Goal: Complete application form

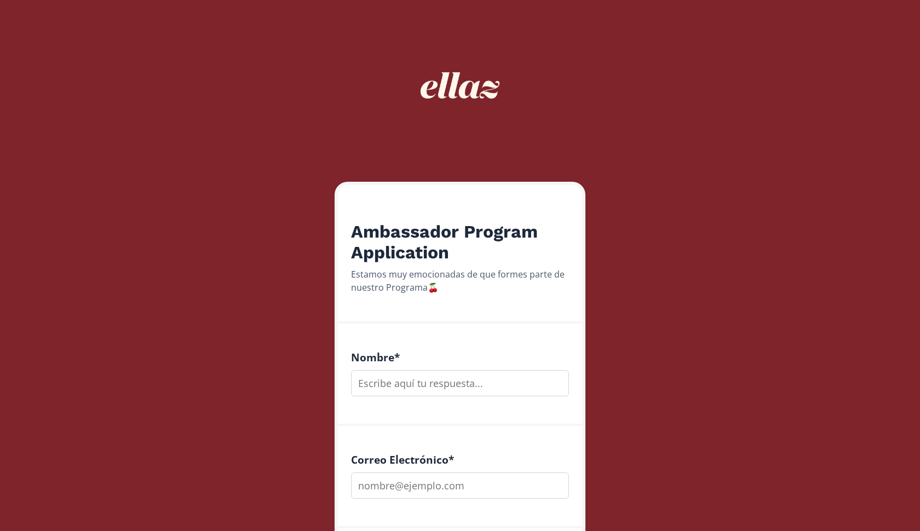
scroll to position [1001, 0]
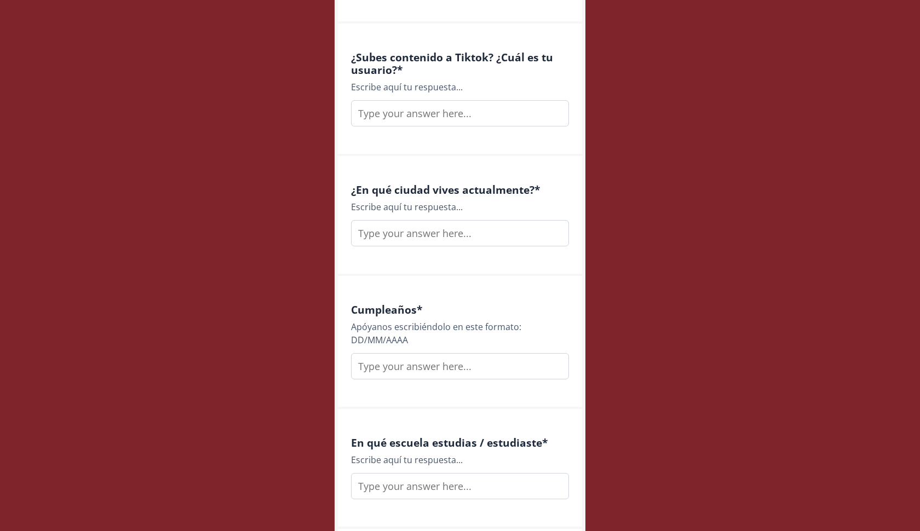
click at [463, 102] on input "text" at bounding box center [460, 113] width 218 height 26
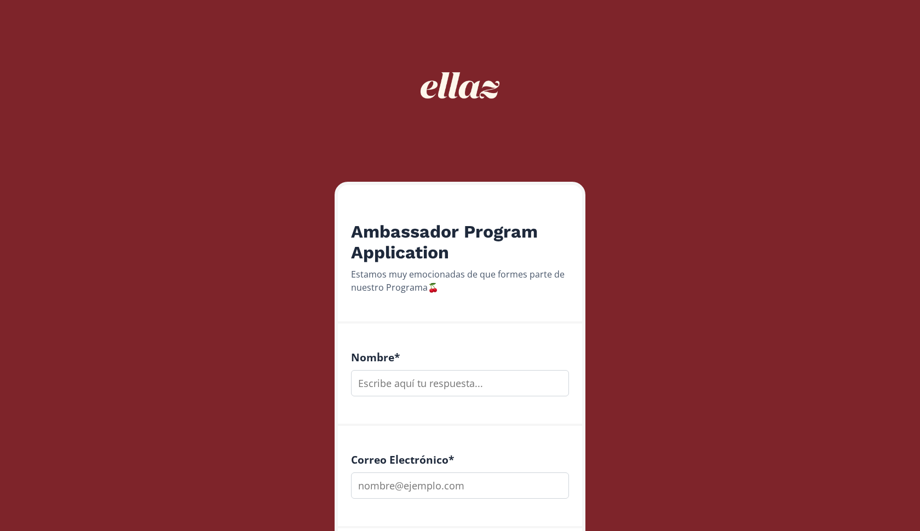
scroll to position [212, 0]
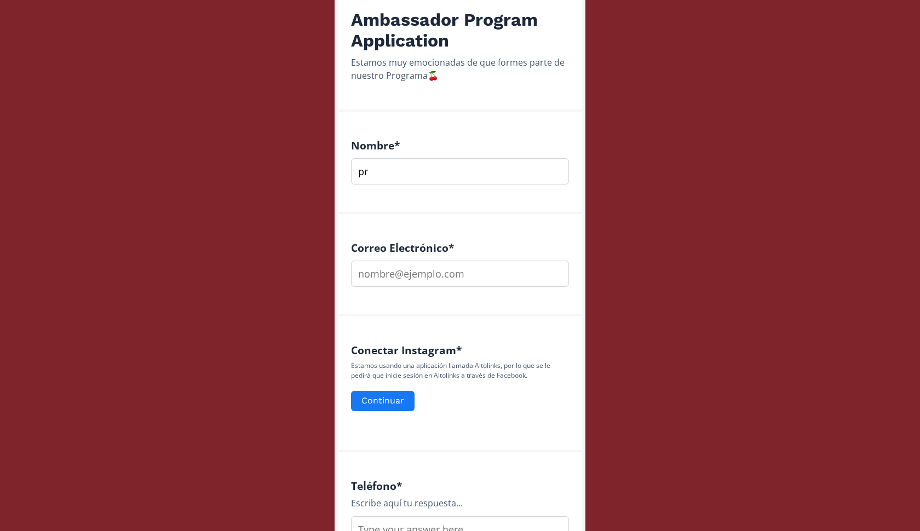
type input "p"
type input "[PERSON_NAME]"
type input "[EMAIL_ADDRESS][DOMAIN_NAME]"
click at [443, 331] on div "Conectar Instagram * Estamos usando una aplicación llamada Altolinks, por lo qu…" at bounding box center [460, 385] width 244 height 136
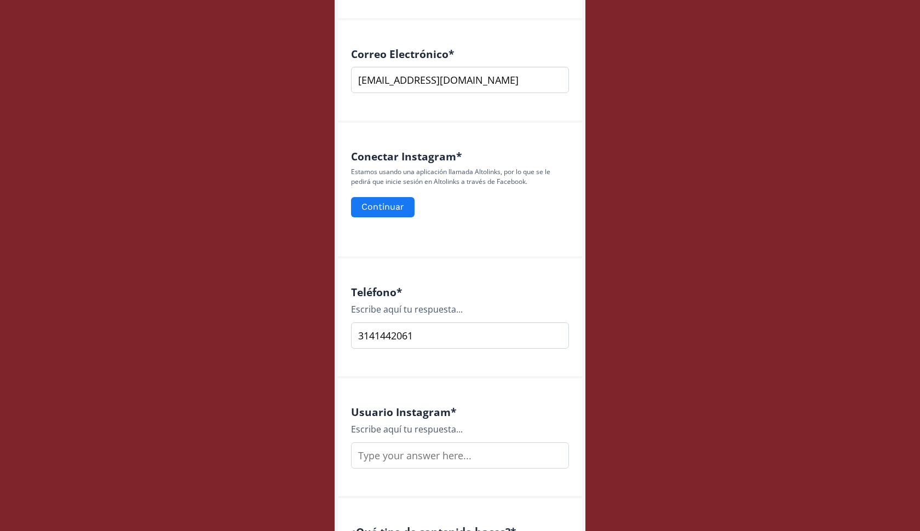
scroll to position [408, 0]
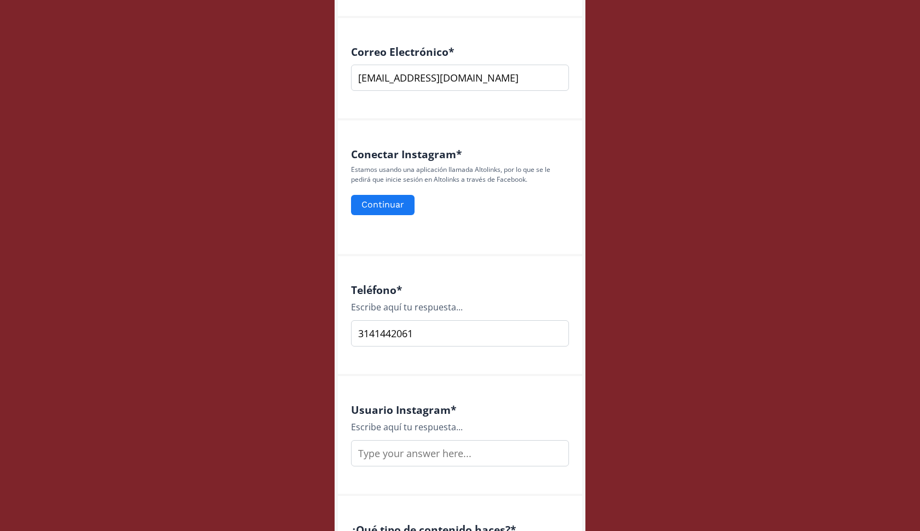
type input "3141442061"
click at [421, 461] on input "text" at bounding box center [460, 453] width 218 height 26
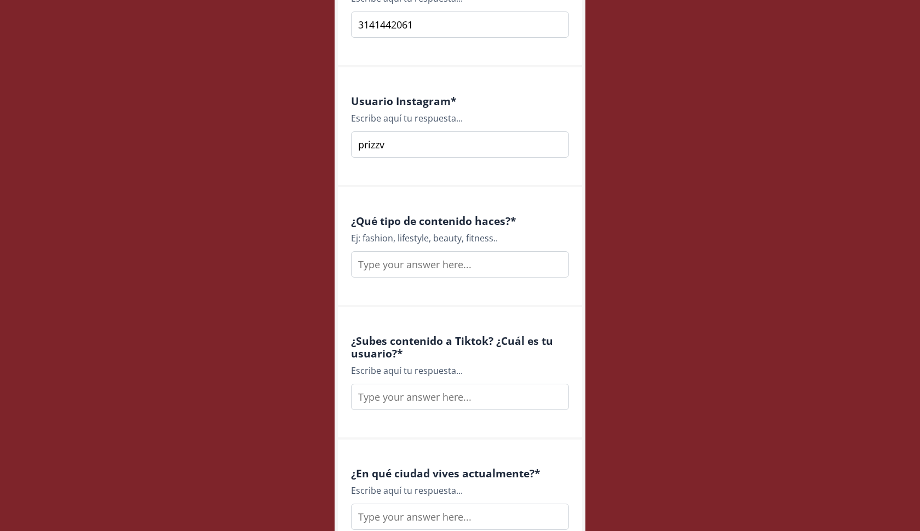
scroll to position [734, 0]
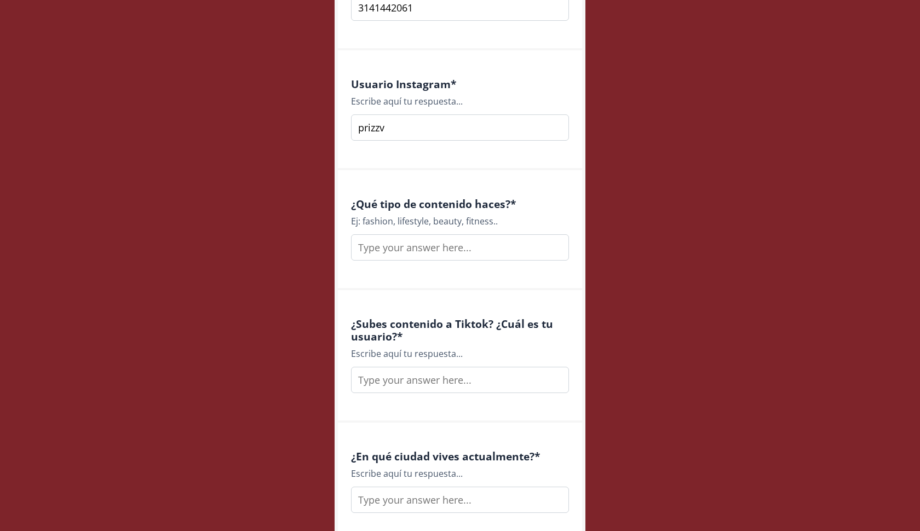
type input "prizzv"
click at [458, 244] on input "text" at bounding box center [460, 247] width 218 height 26
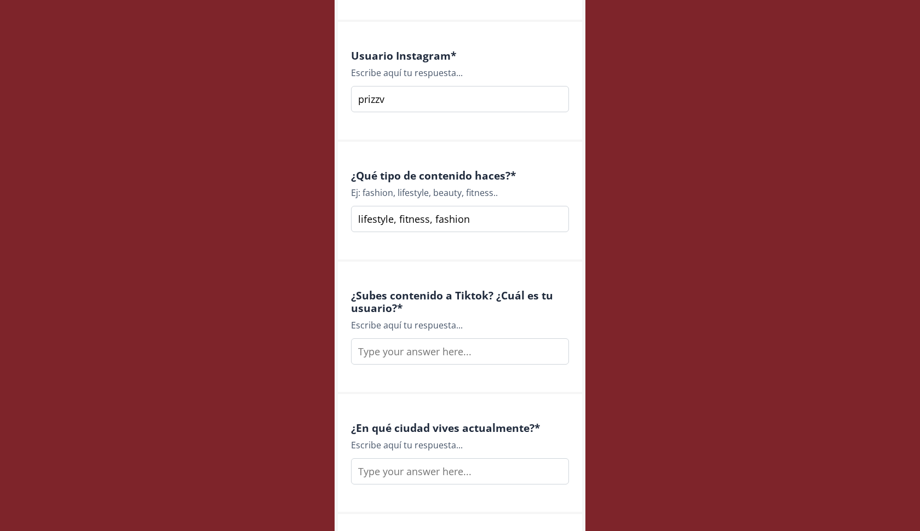
scroll to position [824, 0]
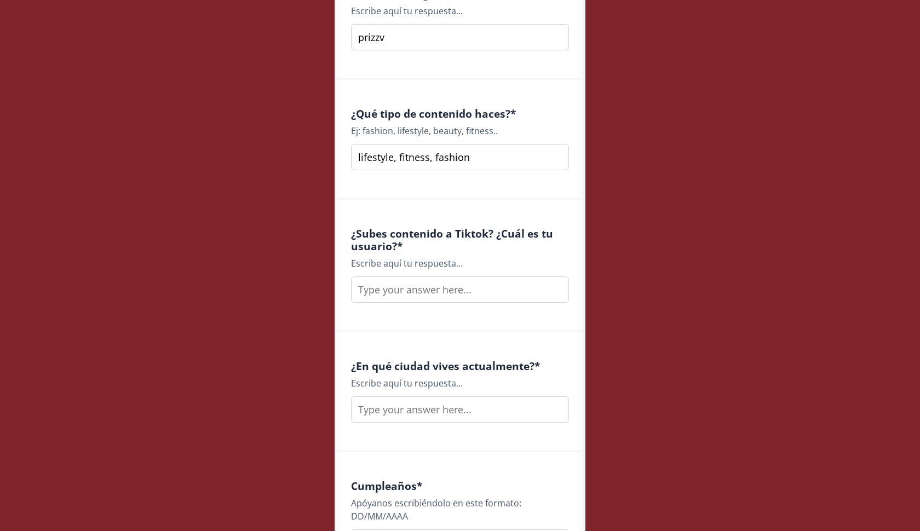
type input "lifestyle, fitness, fashion"
click at [433, 306] on div "¿Subes contenido a Tiktok? ¿Cuál es tu usuario? * Escribe aquí tu respuesta..." at bounding box center [460, 266] width 244 height 133
click at [433, 293] on input "text" at bounding box center [460, 290] width 218 height 26
type input "si,"
click at [490, 151] on input "lifestyle, fitness, fashion" at bounding box center [460, 157] width 218 height 26
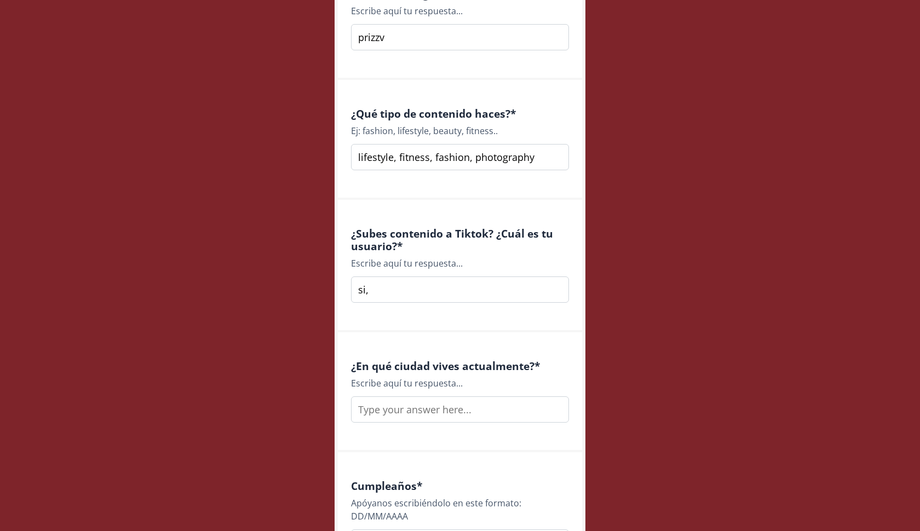
type input "lifestyle, fitness, fashion, photography"
click at [443, 296] on input "si," at bounding box center [460, 290] width 218 height 26
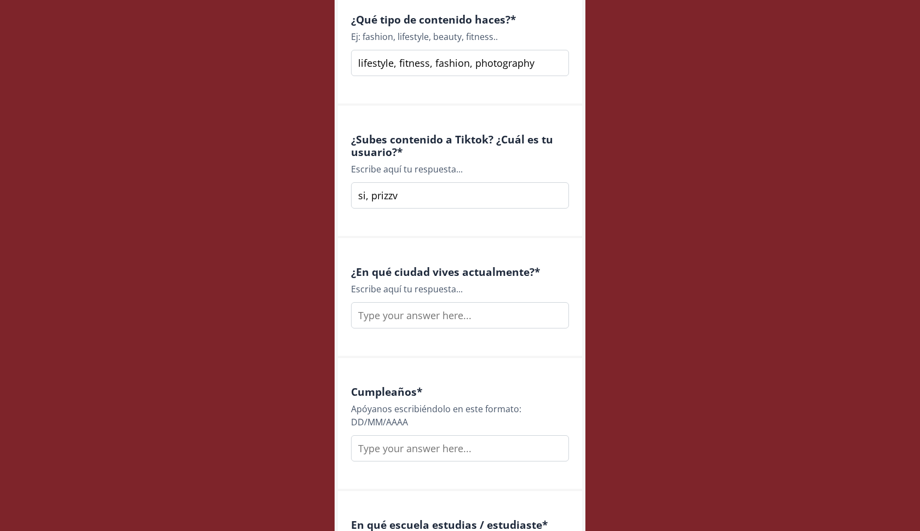
scroll to position [972, 0]
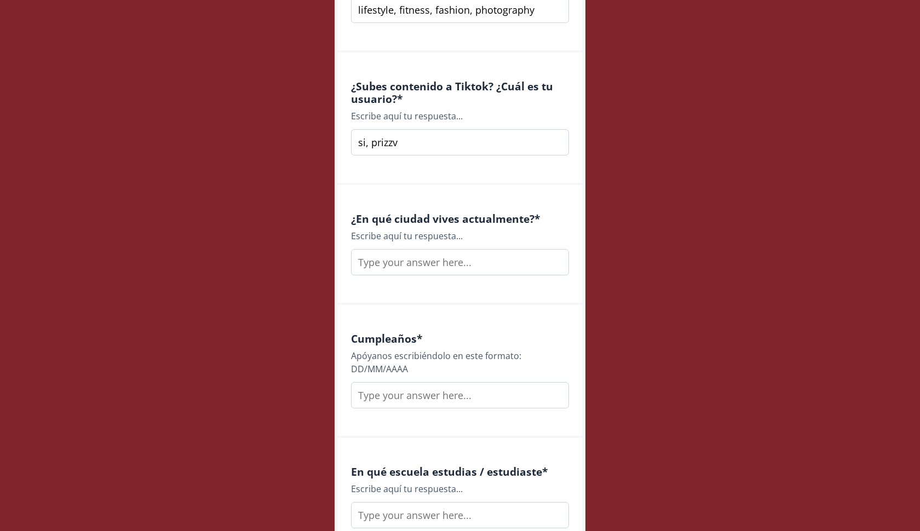
type input "si, prizzv"
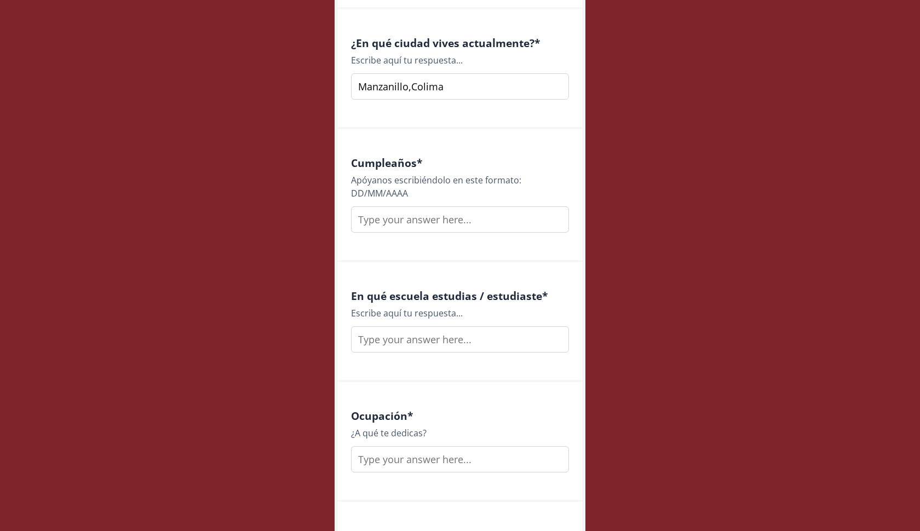
scroll to position [1166, 0]
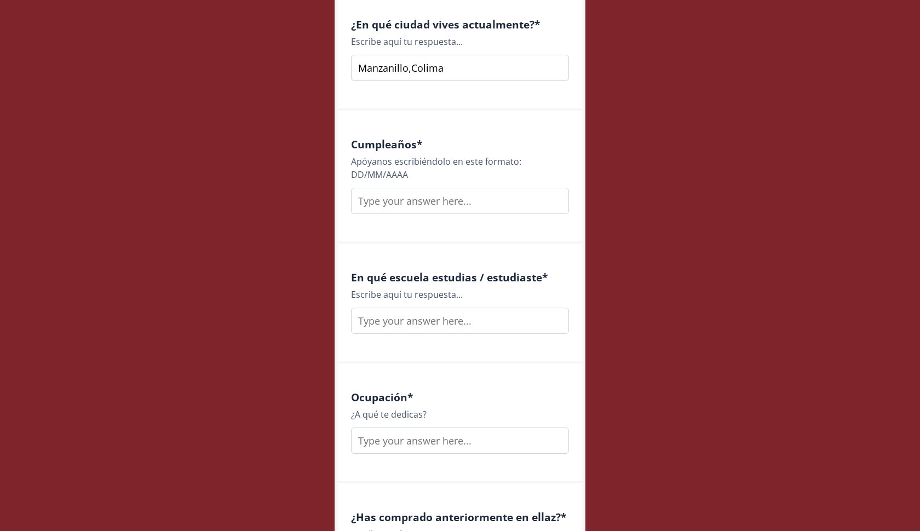
type input "Manzanillo,Colima"
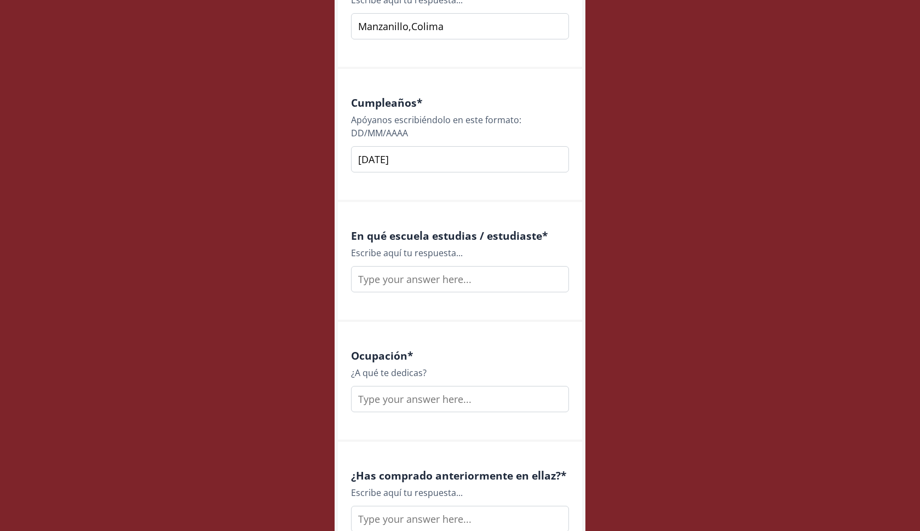
type input "[DATE]"
click at [445, 283] on input "text" at bounding box center [460, 279] width 218 height 26
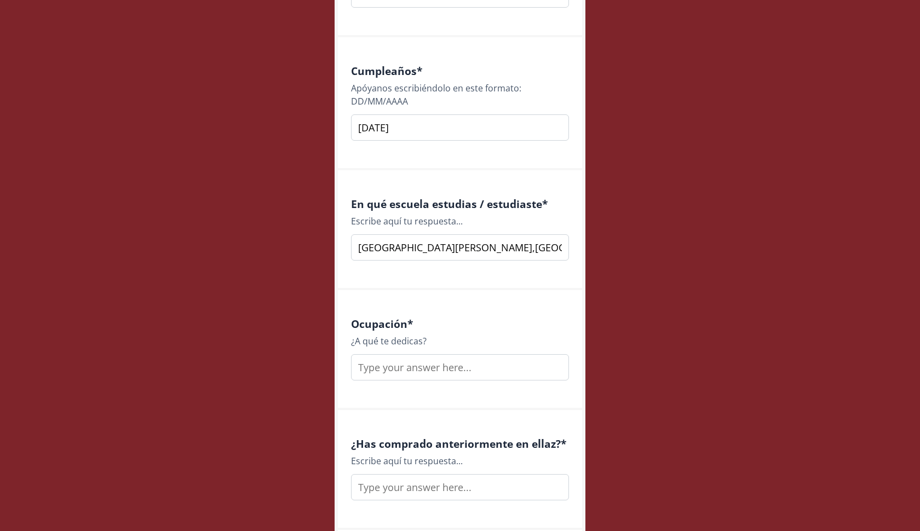
scroll to position [1293, 0]
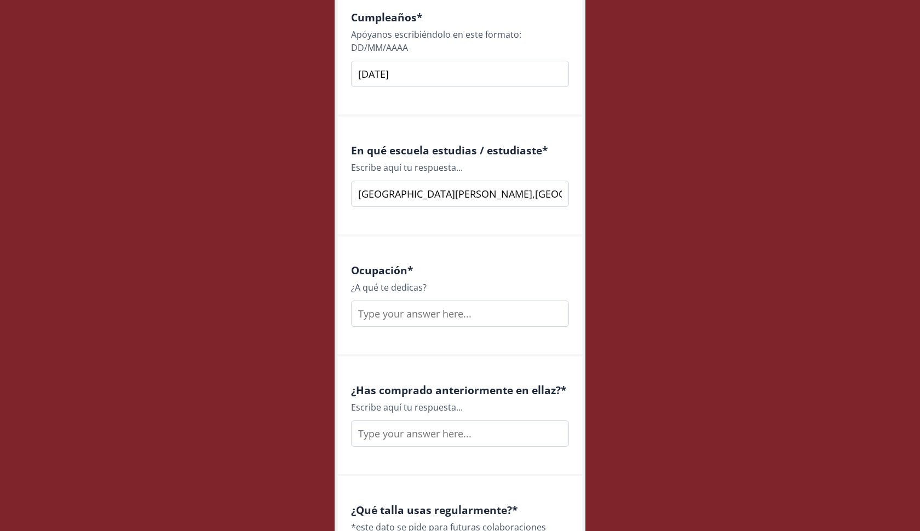
type input "[GEOGRAPHIC_DATA][PERSON_NAME],[GEOGRAPHIC_DATA]... actualmente haciendo una li…"
click at [477, 307] on input "text" at bounding box center [460, 314] width 218 height 26
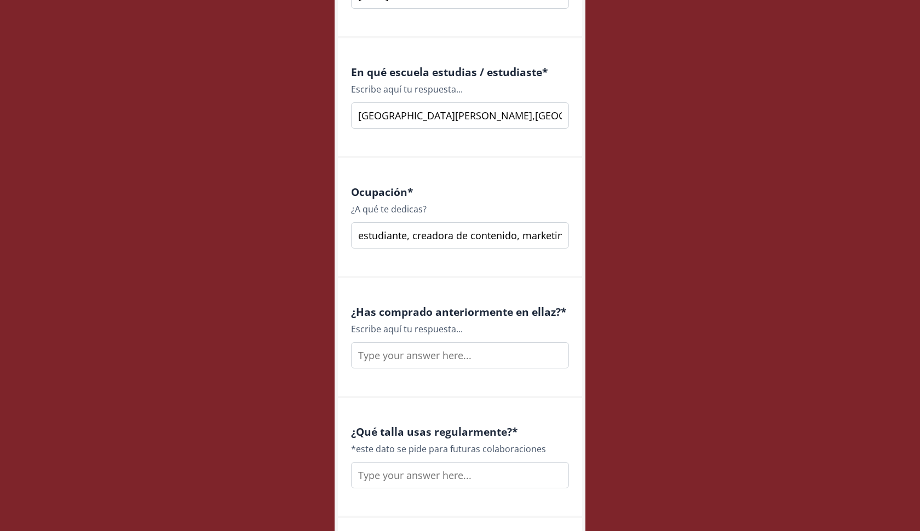
scroll to position [1382, 0]
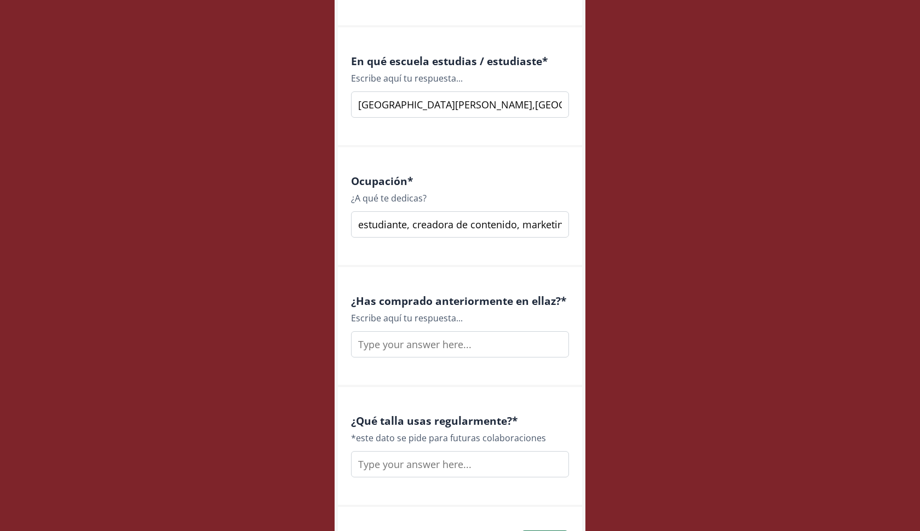
type input "estudiante, creadora de contenido, marketing, fotógrafa"
click at [499, 355] on input "text" at bounding box center [460, 344] width 218 height 26
type input "si"
click at [422, 461] on input "text" at bounding box center [460, 464] width 218 height 26
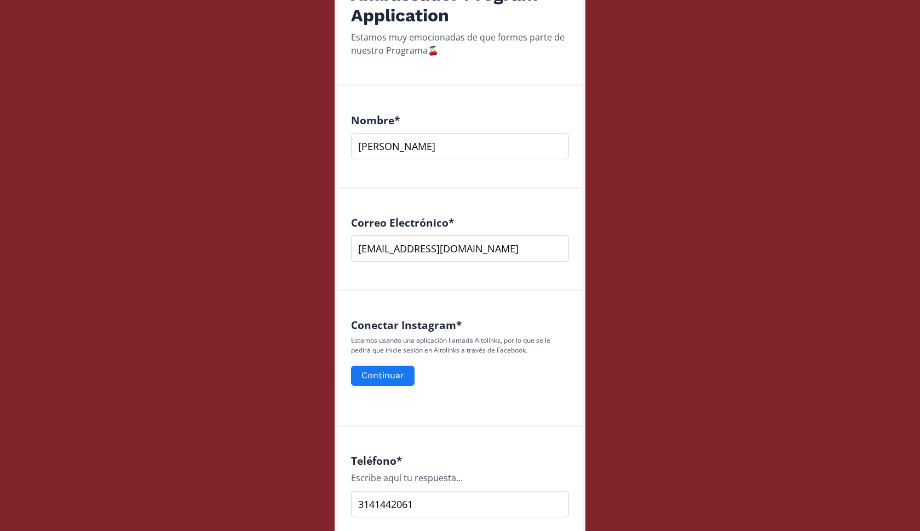
scroll to position [285, 0]
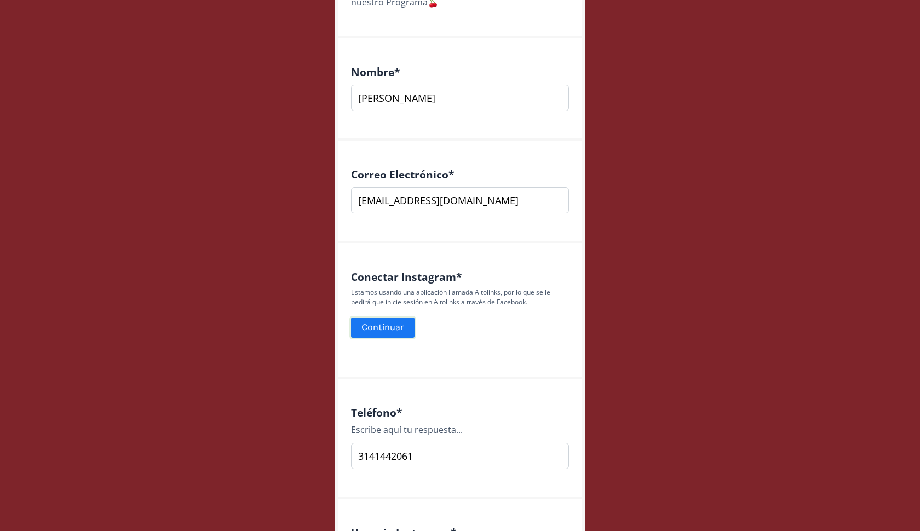
type input "XS/s"
click at [391, 328] on button "Continuar" at bounding box center [382, 328] width 67 height 24
